Goal: Information Seeking & Learning: Learn about a topic

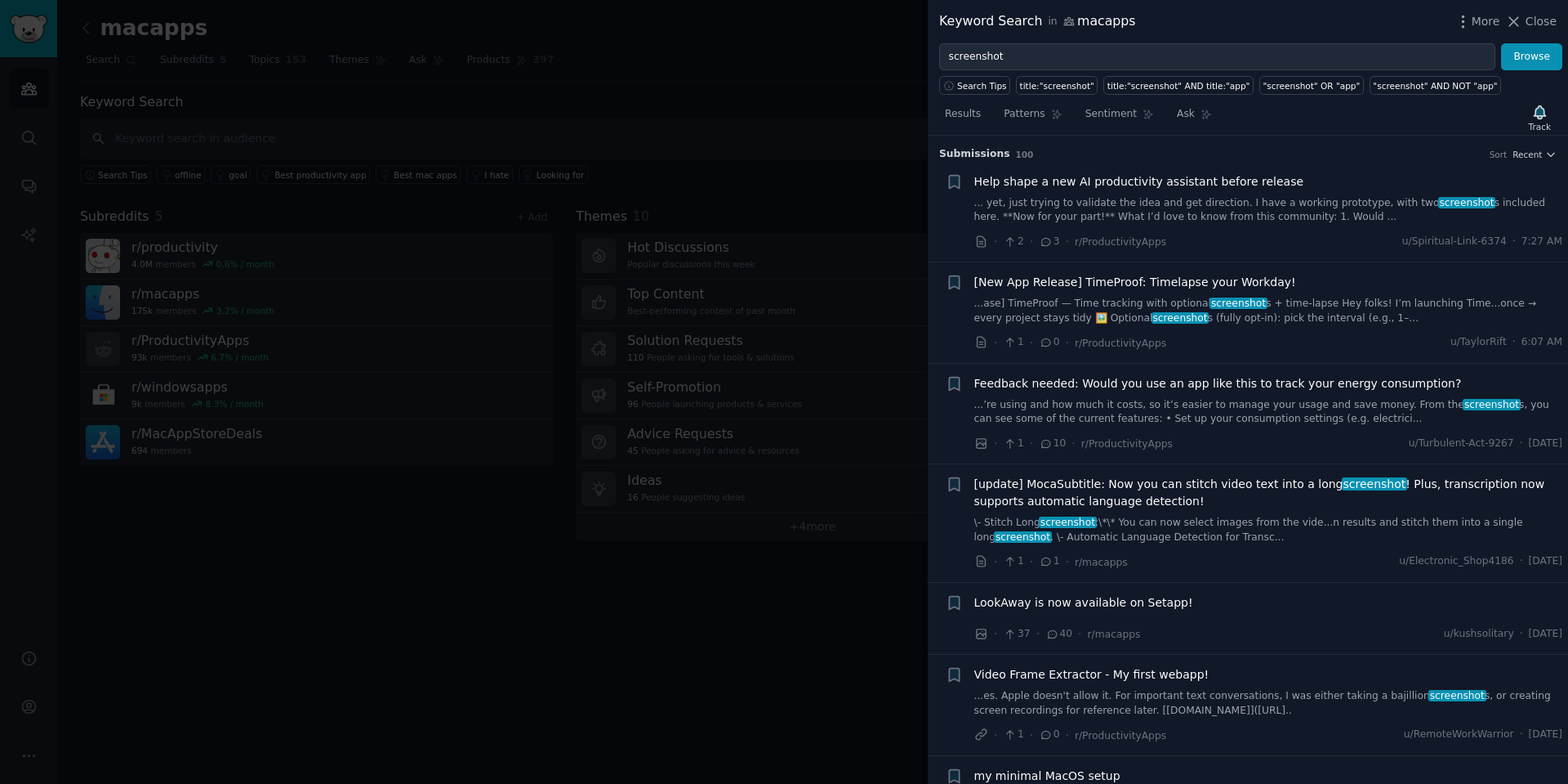
scroll to position [4937, 0]
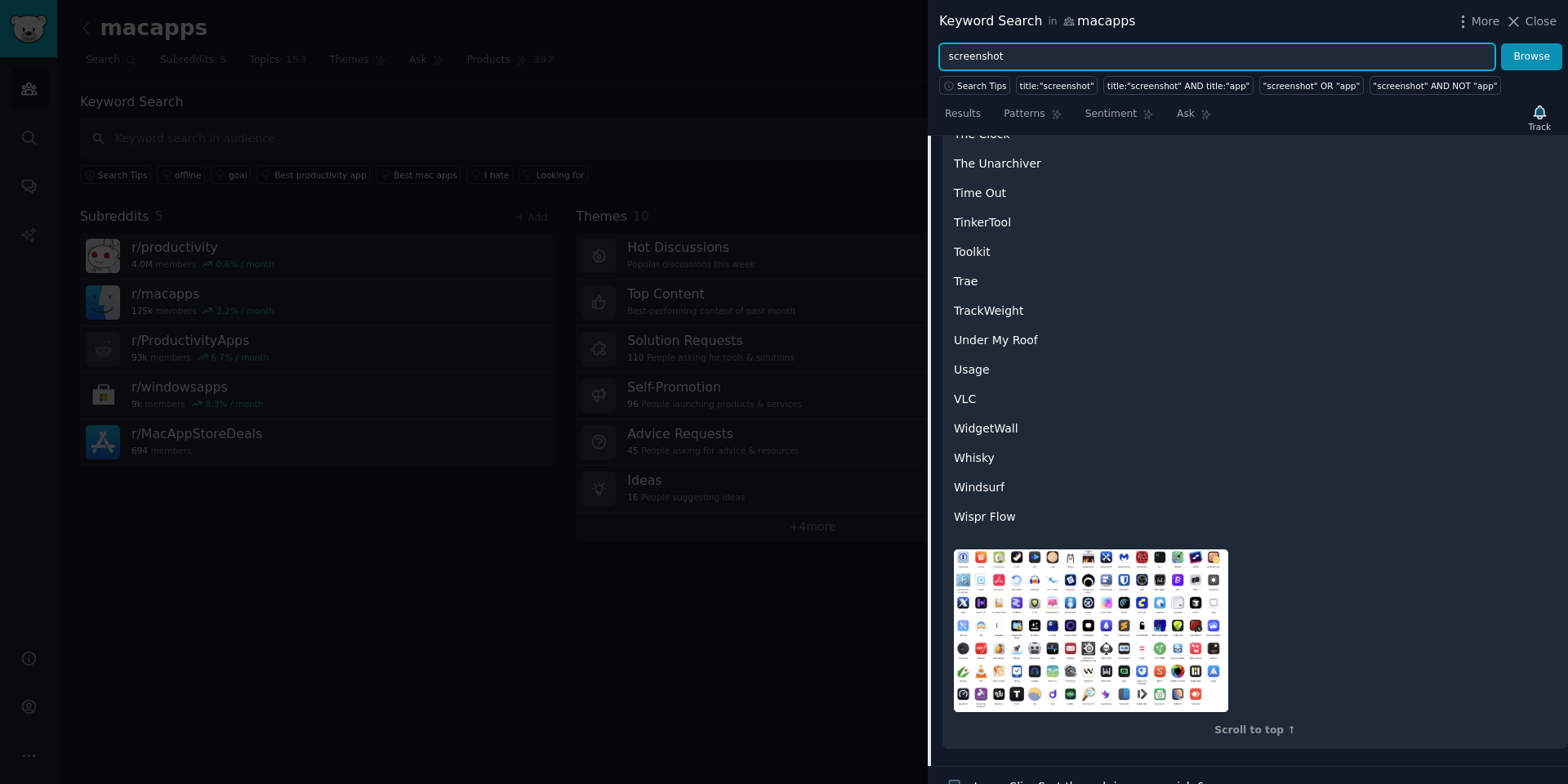
drag, startPoint x: 1071, startPoint y: 51, endPoint x: 877, endPoint y: 45, distance: 194.1
click at [877, 45] on div "Keyword Search in macapps More Close screenshot Browse Search Tips title:"scree…" at bounding box center [784, 392] width 1568 height 784
type input "shottr"
click at [1502, 43] on button "Browse" at bounding box center [1532, 56] width 61 height 28
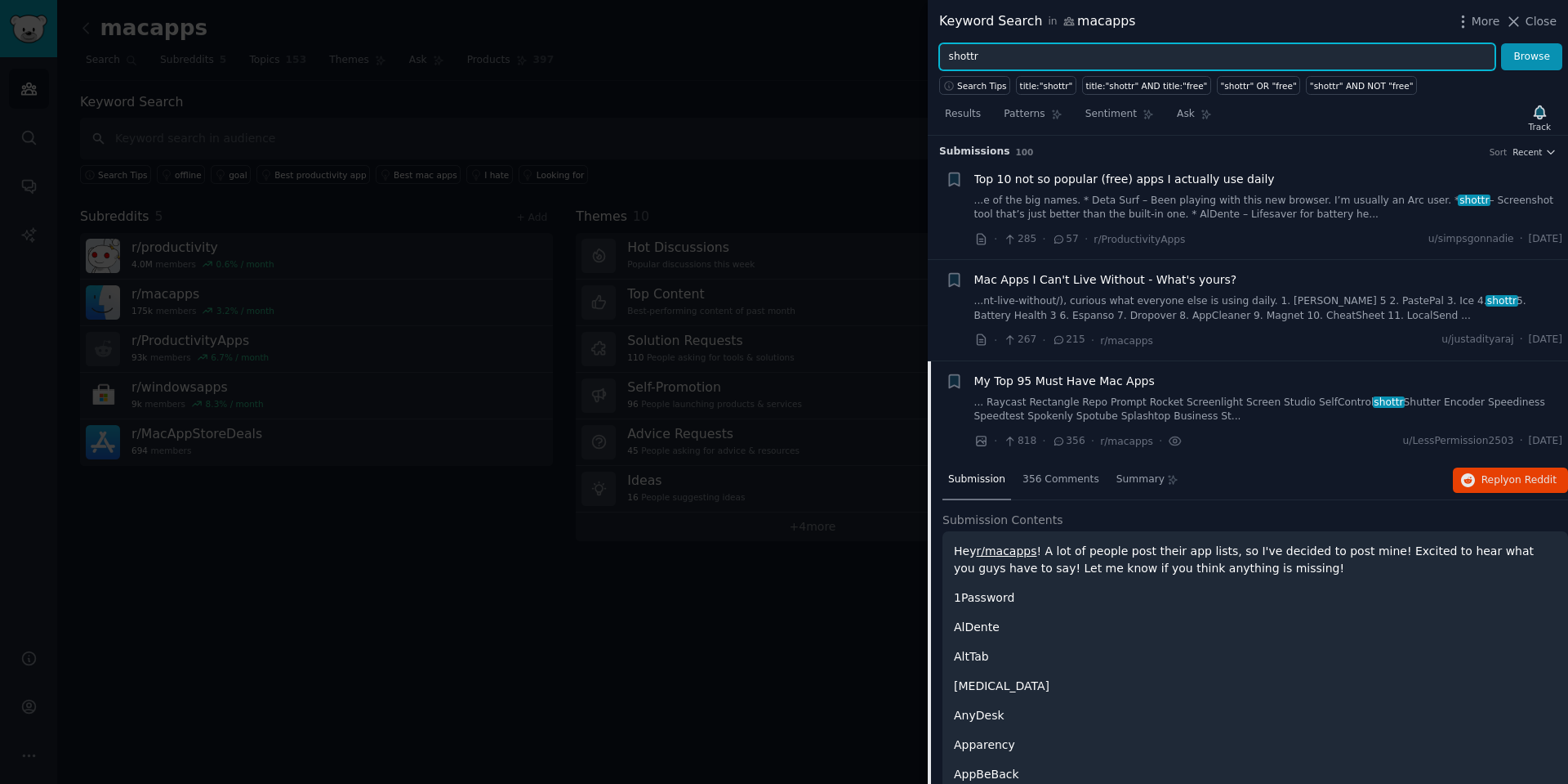
scroll to position [0, 0]
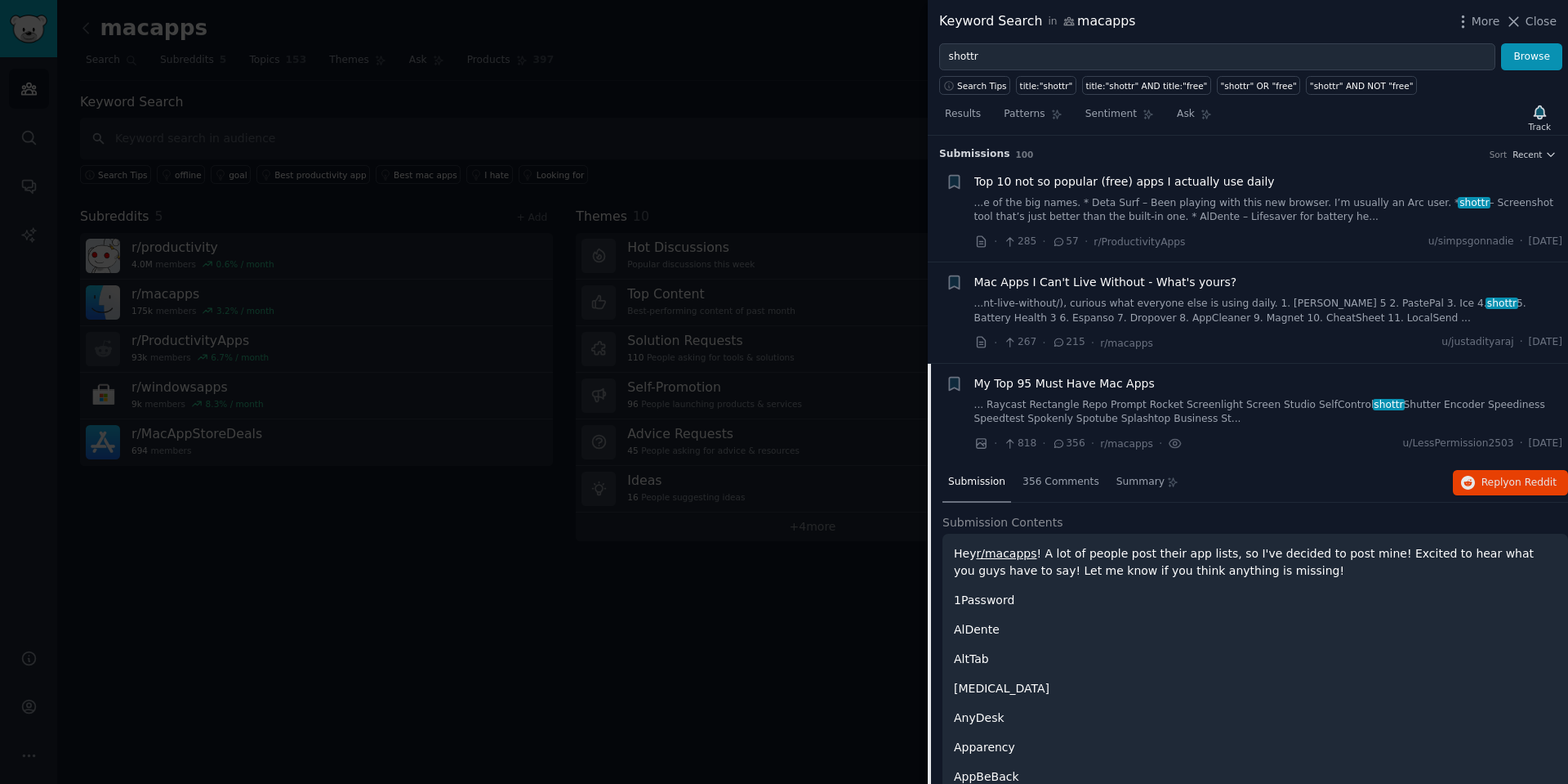
click at [1092, 283] on span "Mac Apps I Can't Live Without - What's yours?" at bounding box center [1106, 282] width 263 height 18
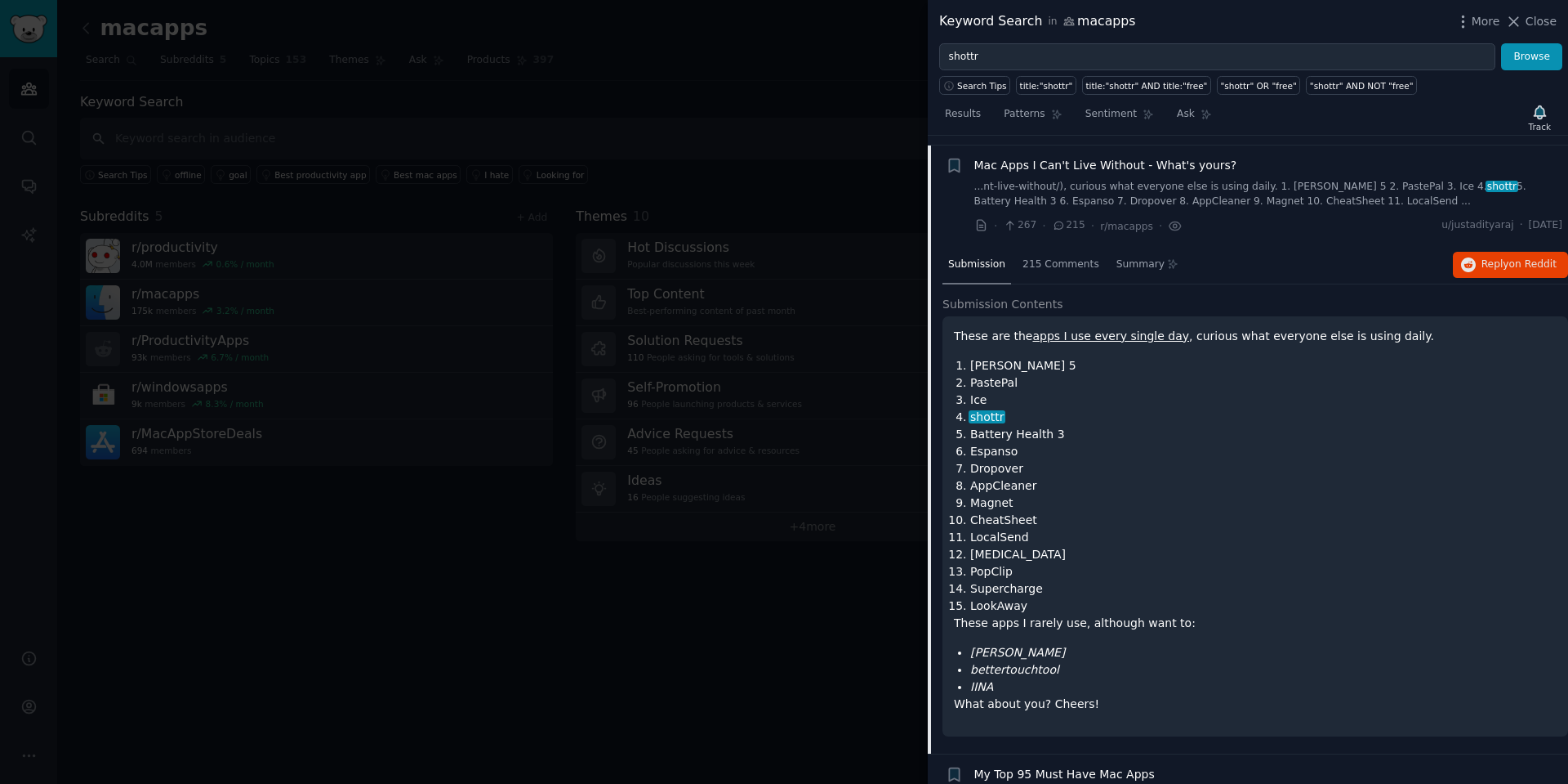
scroll to position [127, 0]
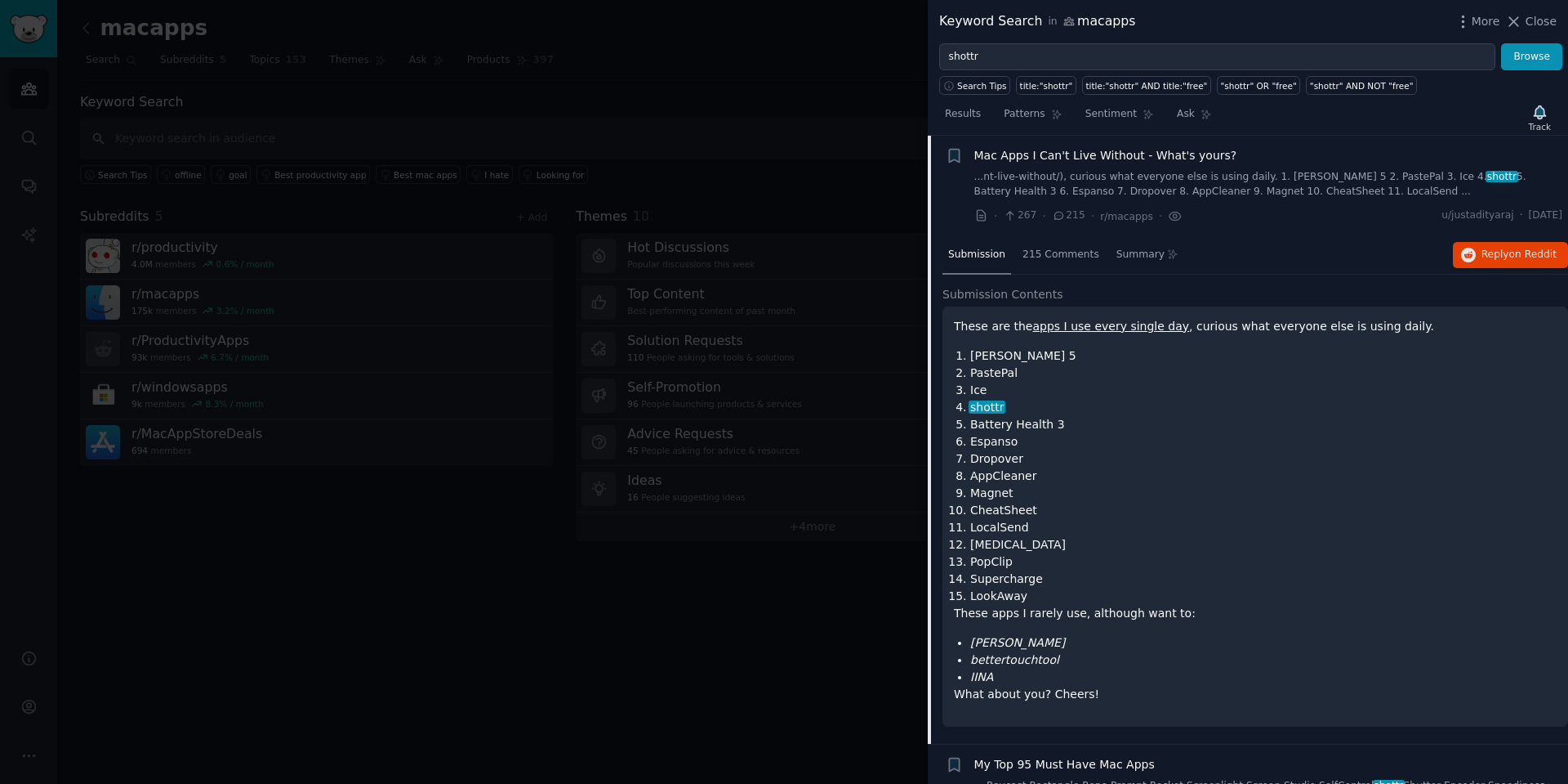
click at [1215, 401] on li "shottr" at bounding box center [1263, 408] width 587 height 18
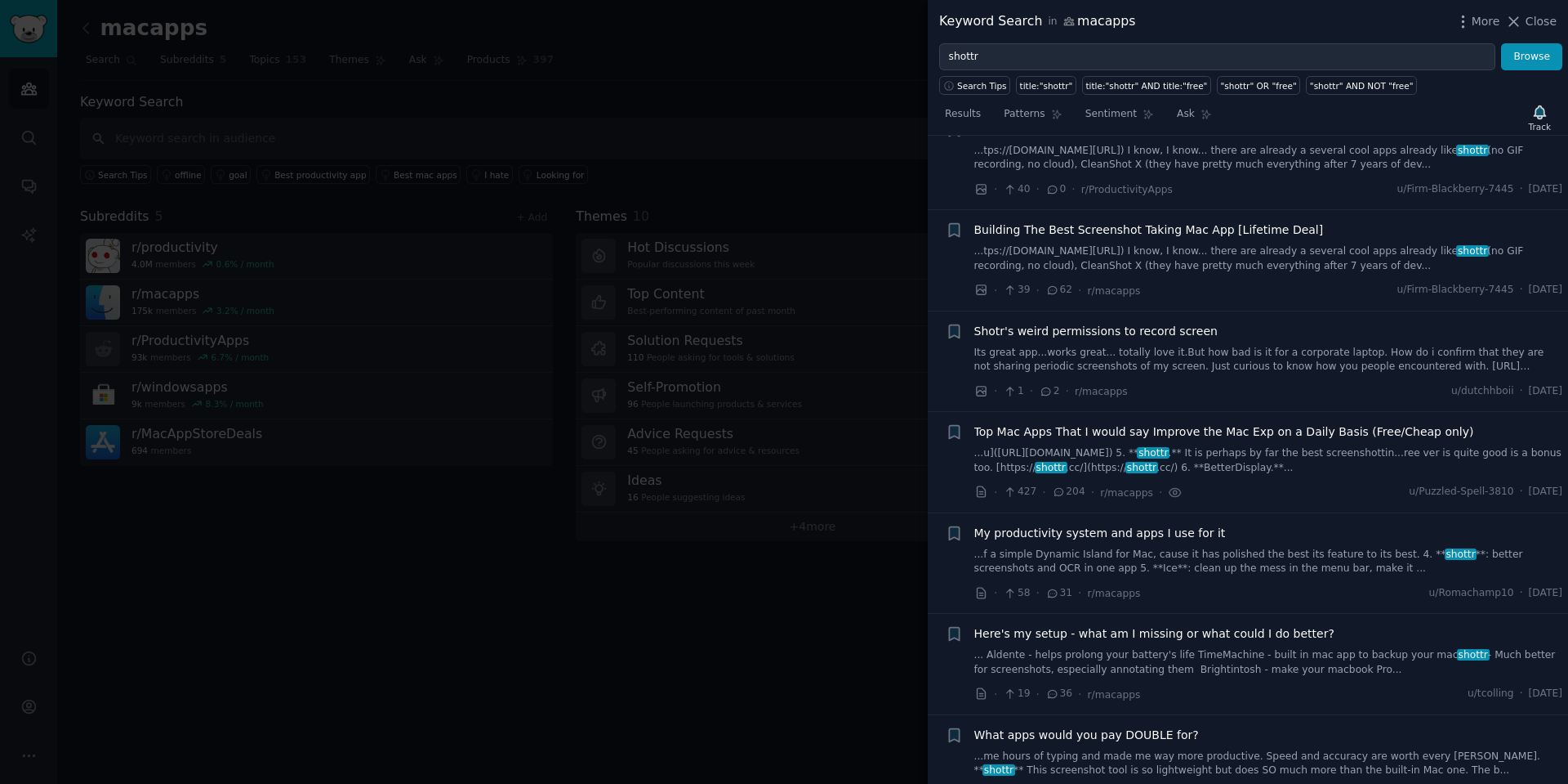
scroll to position [952, 0]
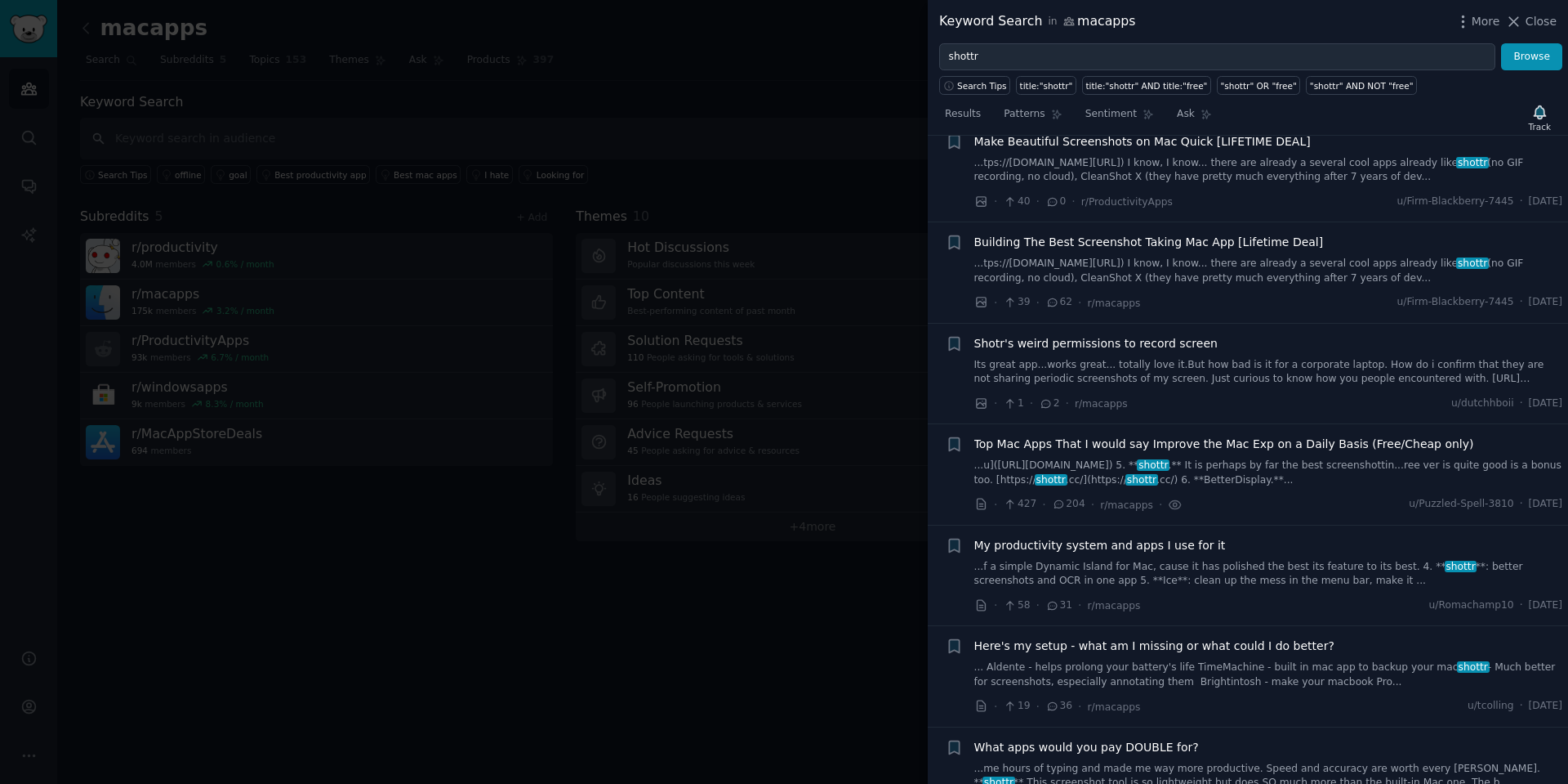
click at [1213, 272] on link "...tps://[DOMAIN_NAME][URL]) I know, I know... there are already a several cool…" at bounding box center [1268, 271] width 589 height 28
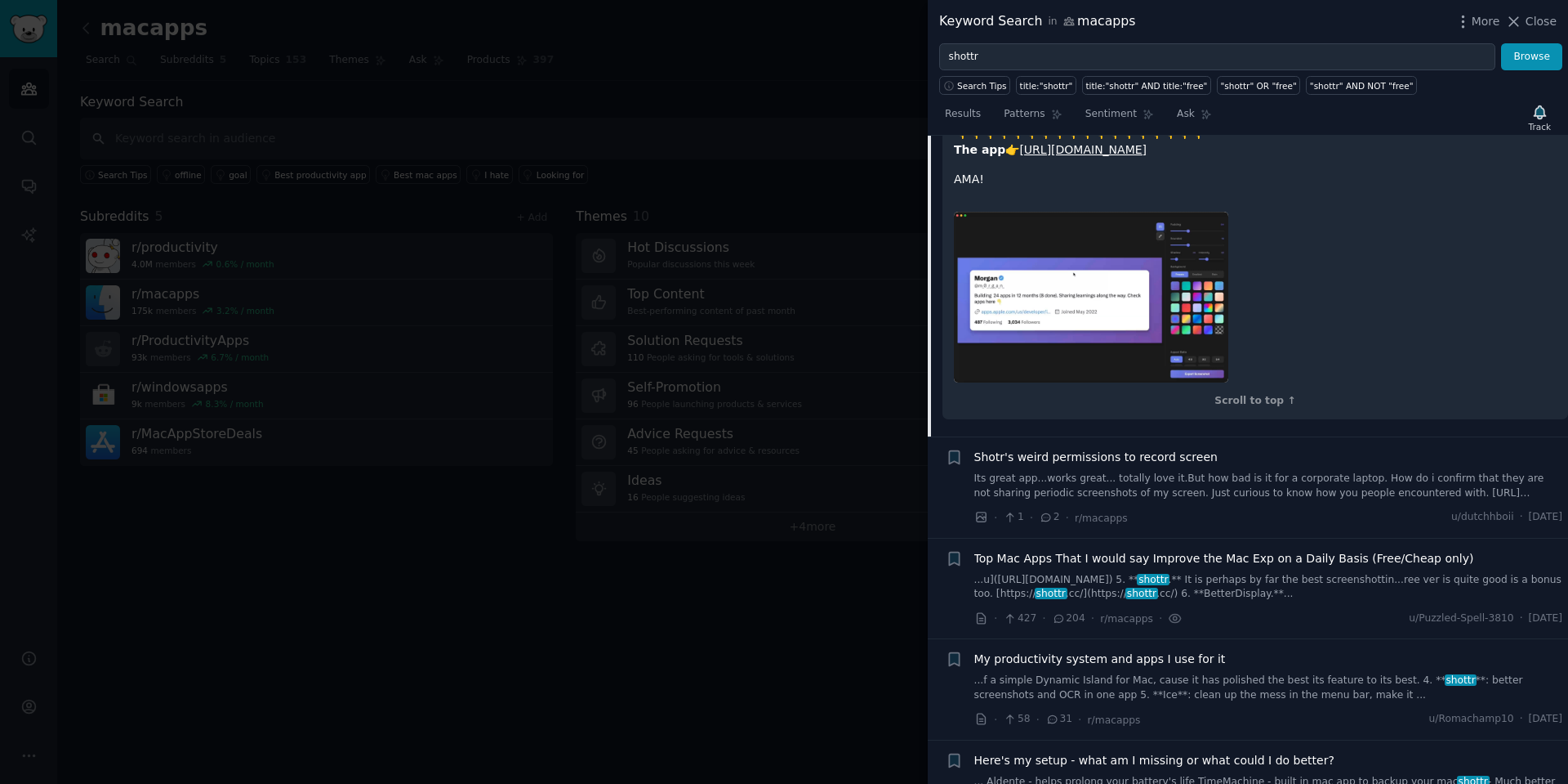
scroll to position [1539, 0]
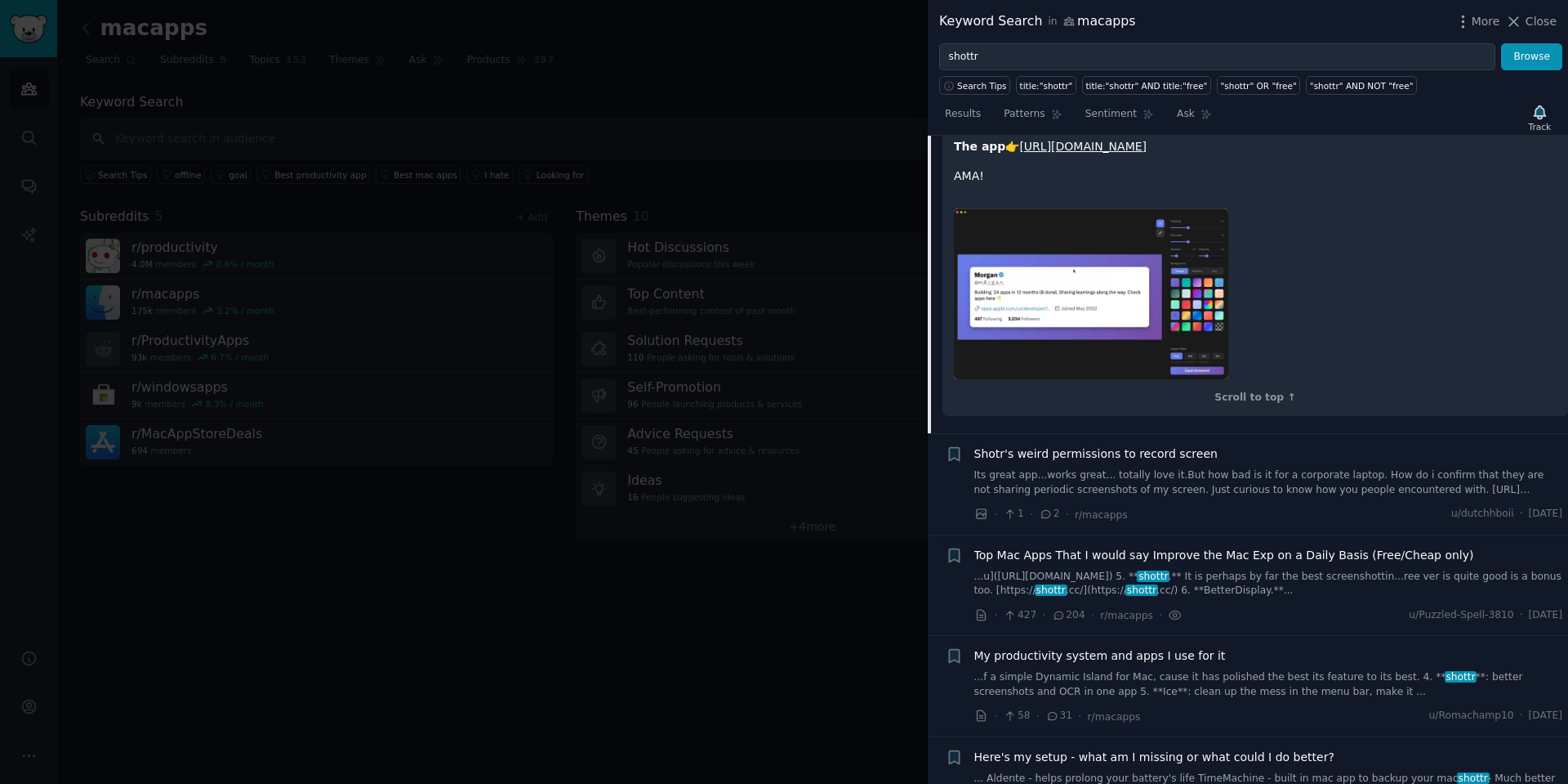
click at [1132, 445] on span "Shotr's weird permissions to record screen" at bounding box center [1096, 454] width 243 height 18
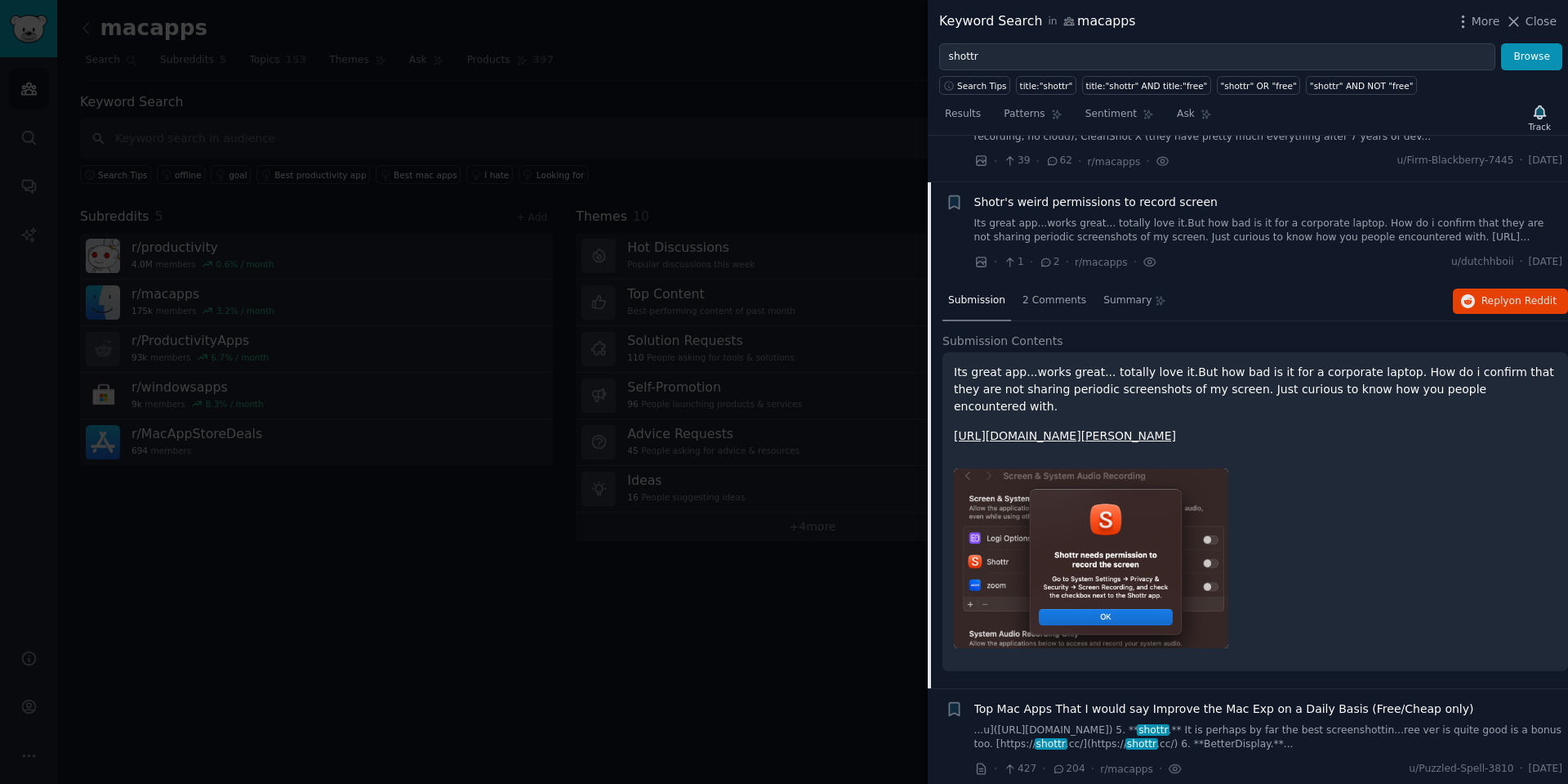
scroll to position [566, 0]
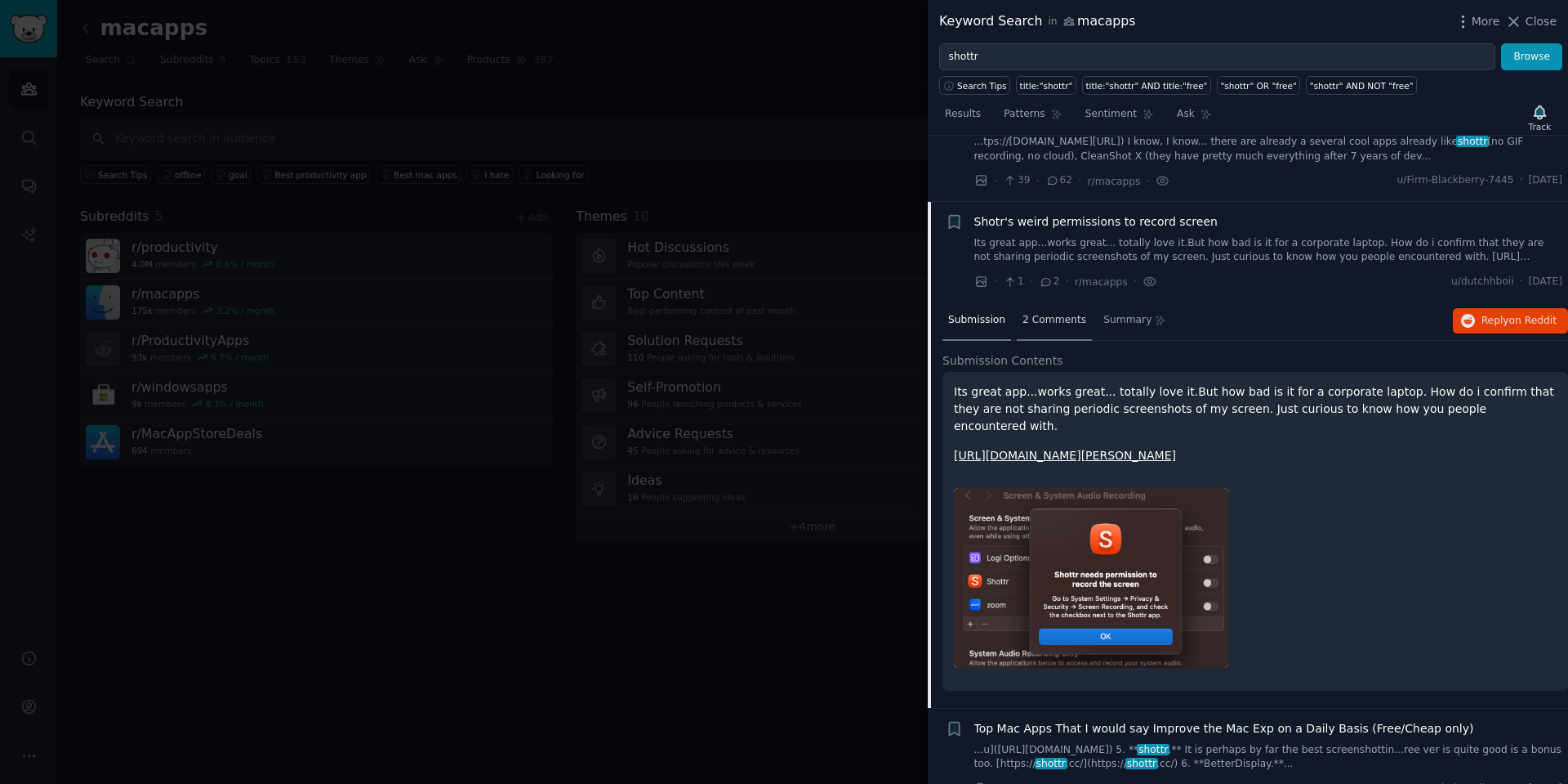
click at [1055, 318] on span "2 Comments" at bounding box center [1054, 319] width 63 height 15
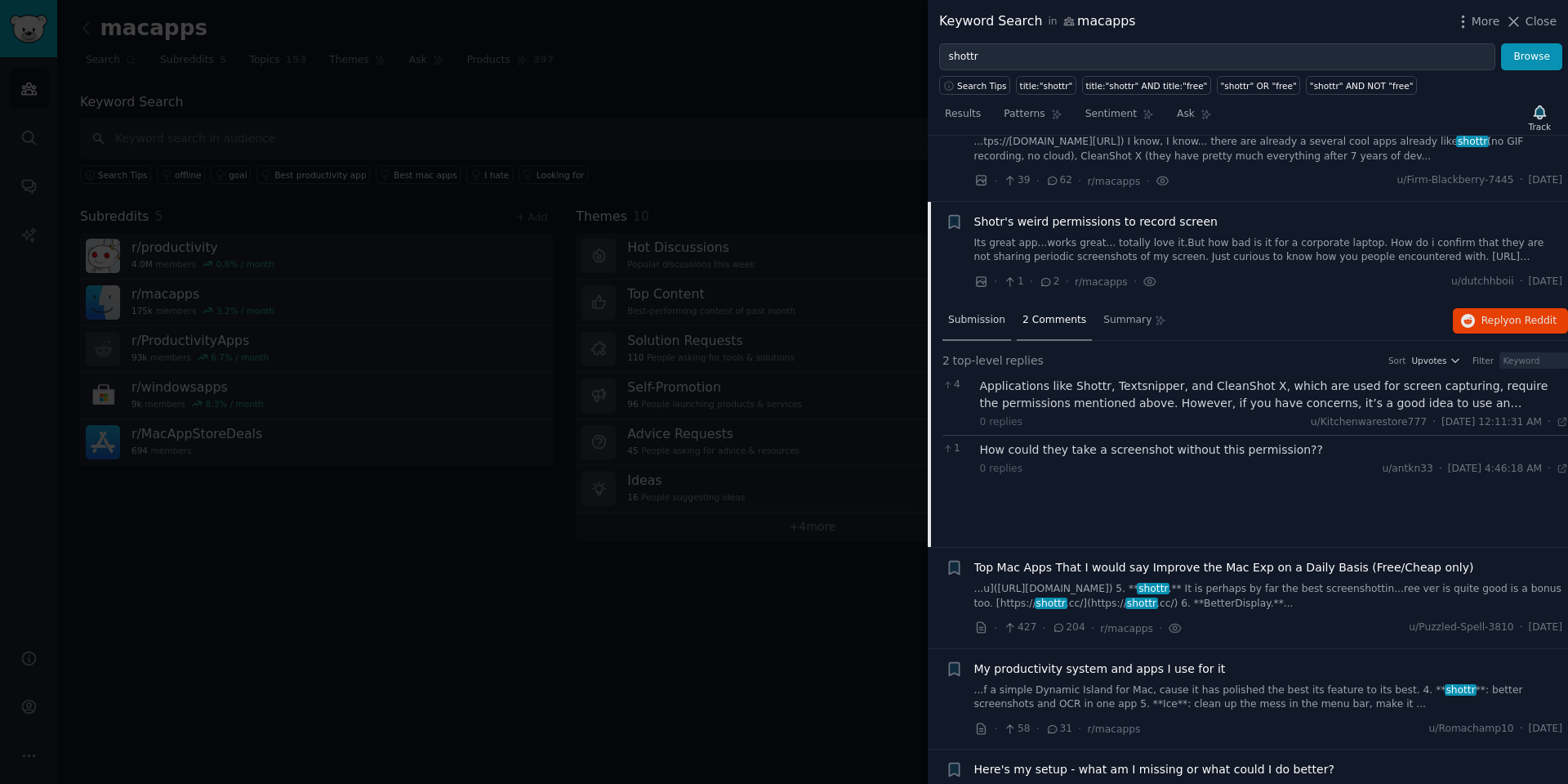
click at [983, 317] on span "Submission" at bounding box center [976, 319] width 57 height 15
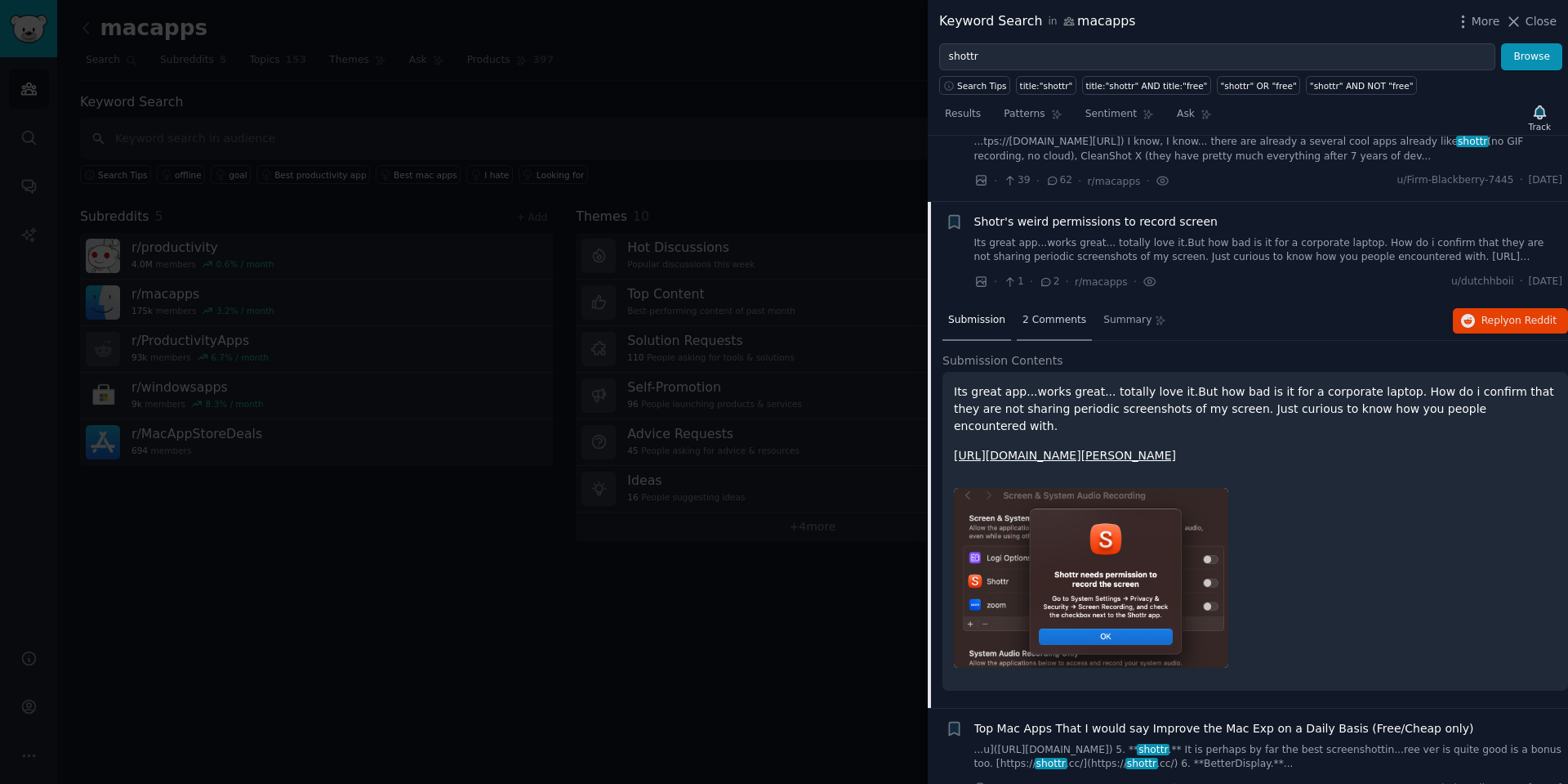
click at [1041, 317] on span "2 Comments" at bounding box center [1054, 319] width 63 height 15
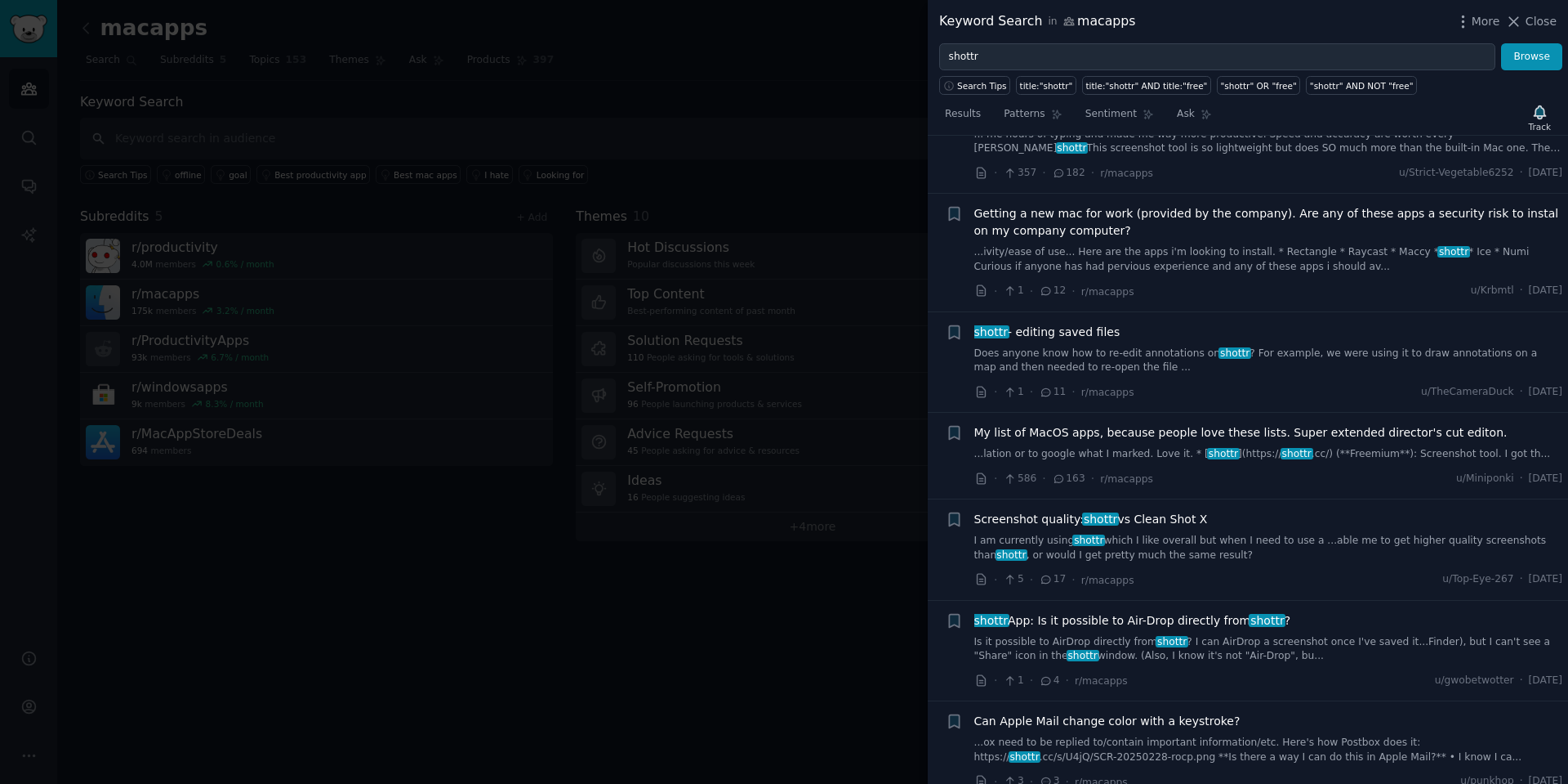
scroll to position [2018, 0]
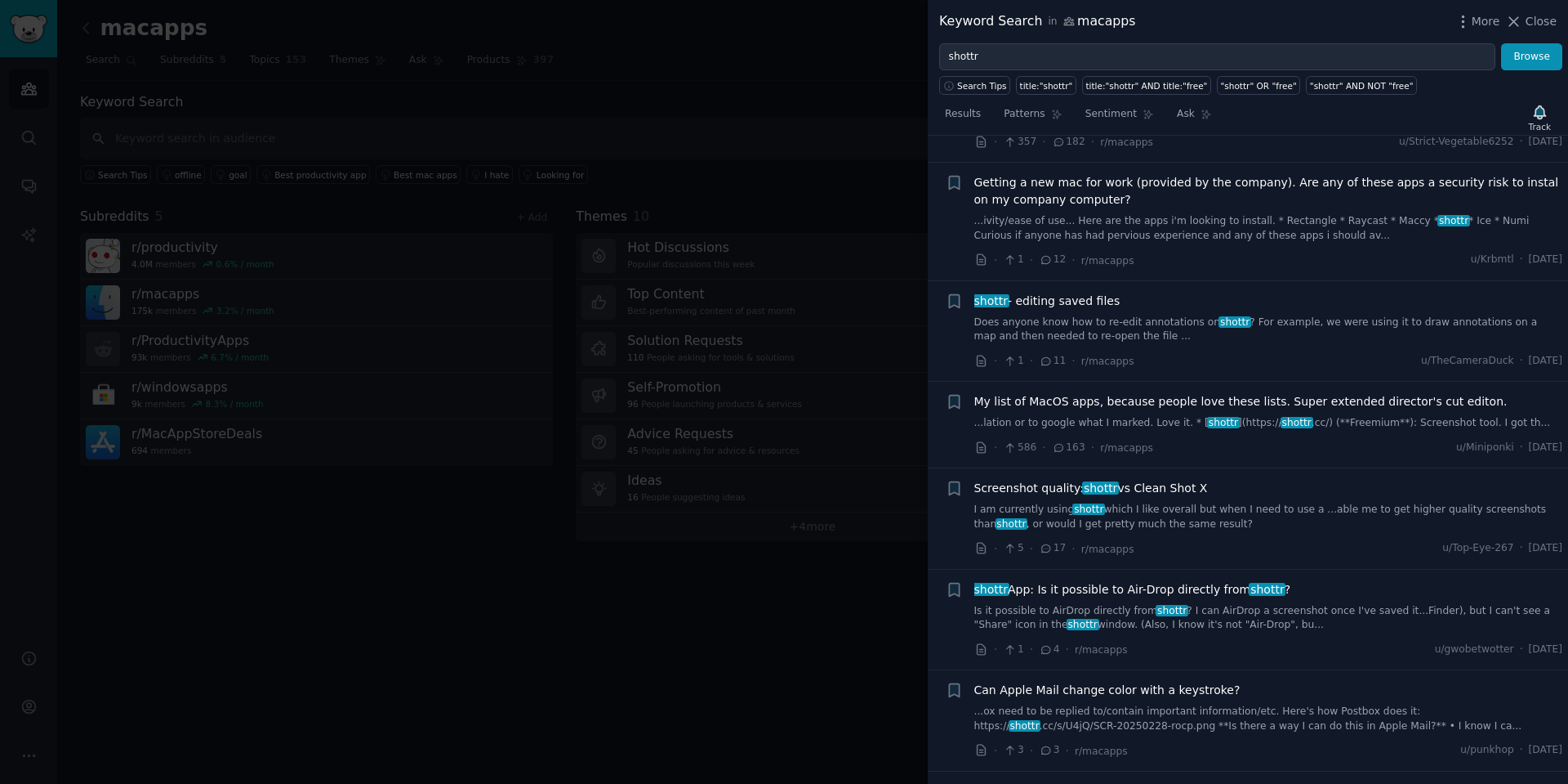
click at [1192, 480] on span "Screenshot quality: shottr vs Clean Shot X" at bounding box center [1091, 489] width 234 height 18
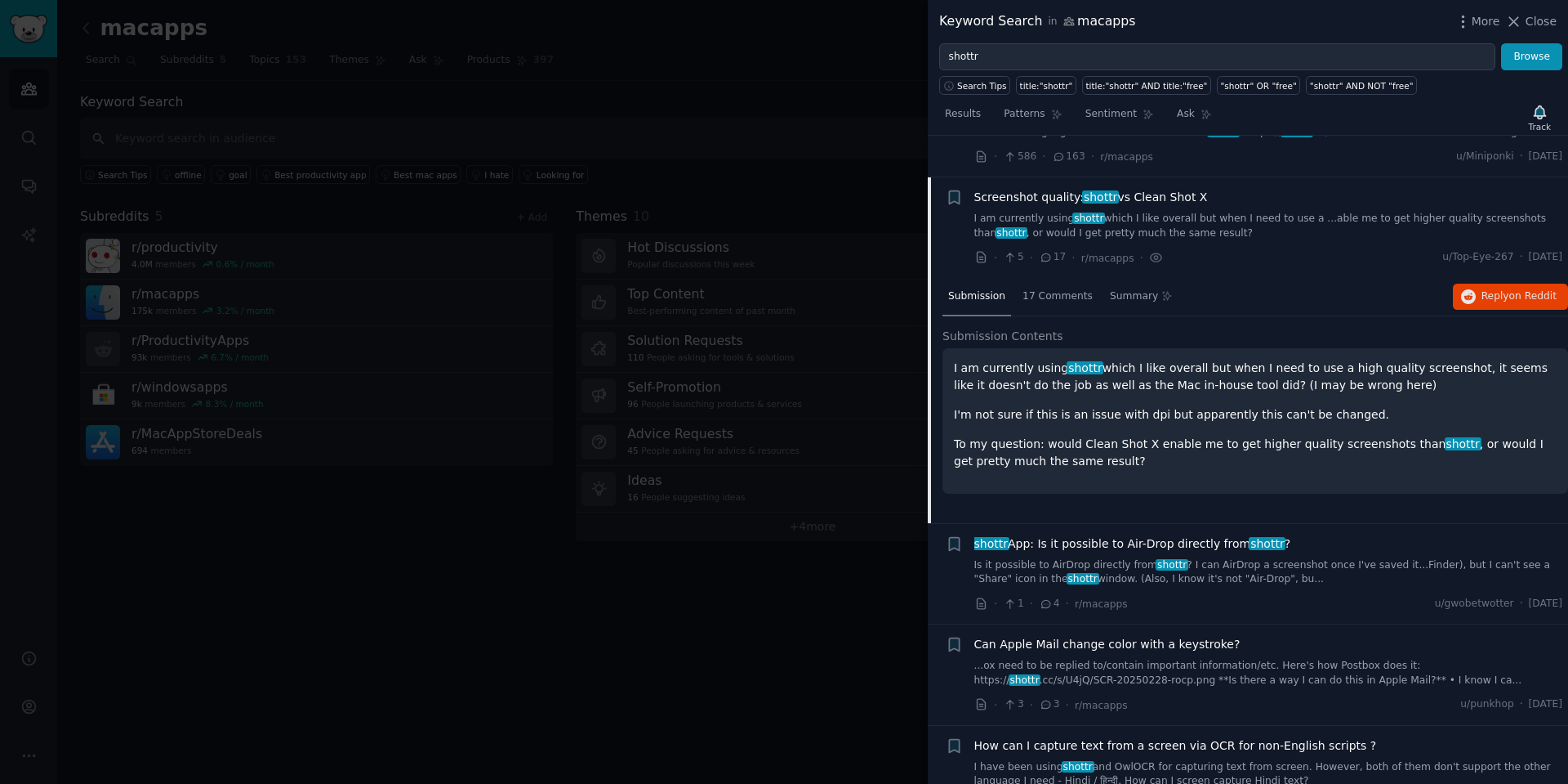
scroll to position [2077, 0]
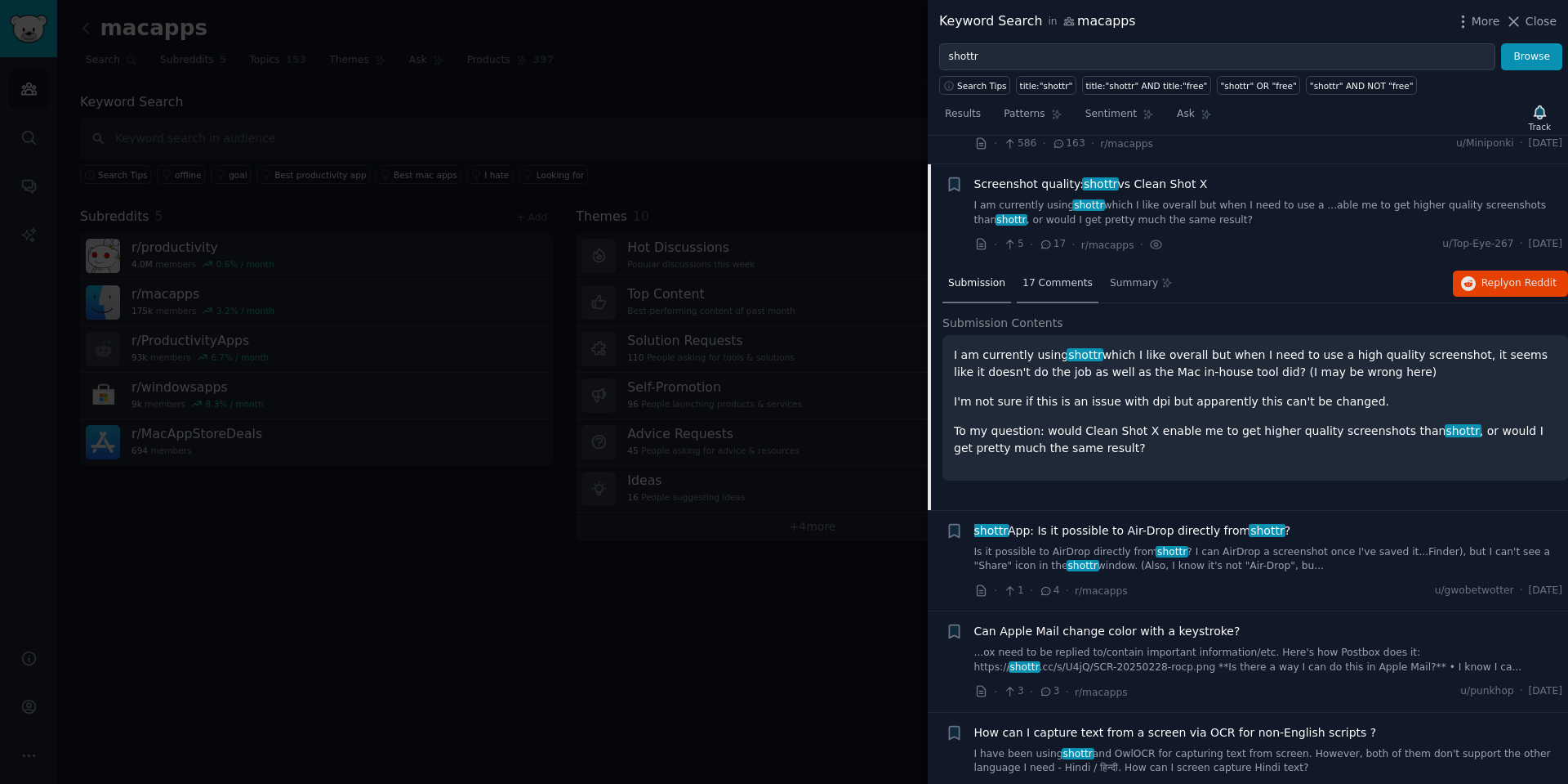
click at [1051, 277] on span "17 Comments" at bounding box center [1058, 283] width 70 height 15
